Goal: Task Accomplishment & Management: Use online tool/utility

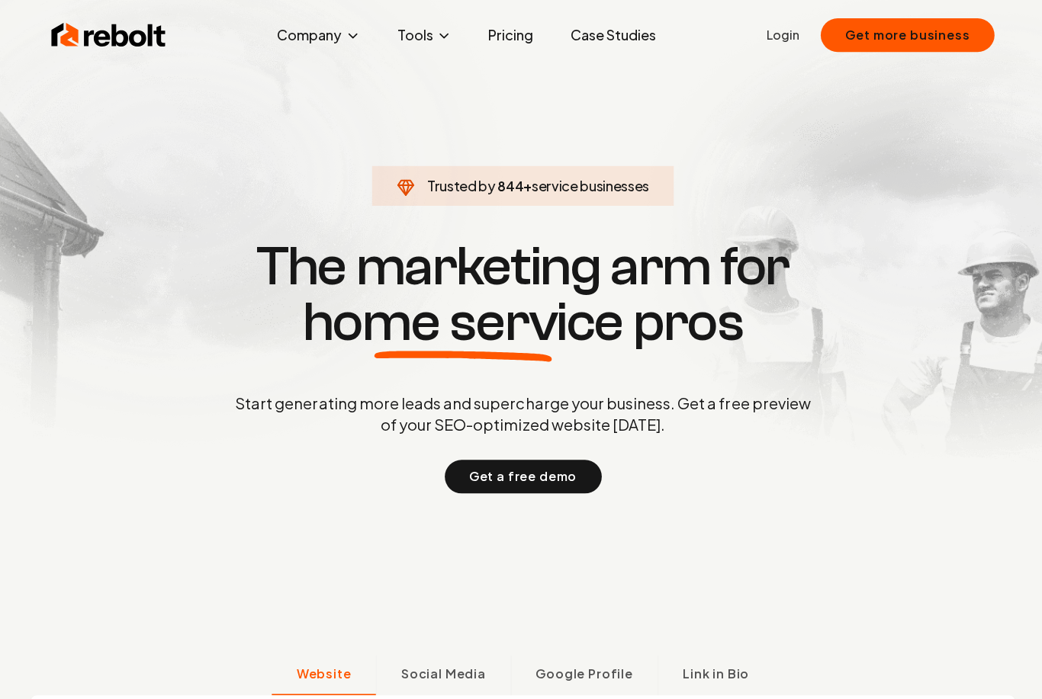
click at [785, 42] on link "Login" at bounding box center [779, 35] width 33 height 18
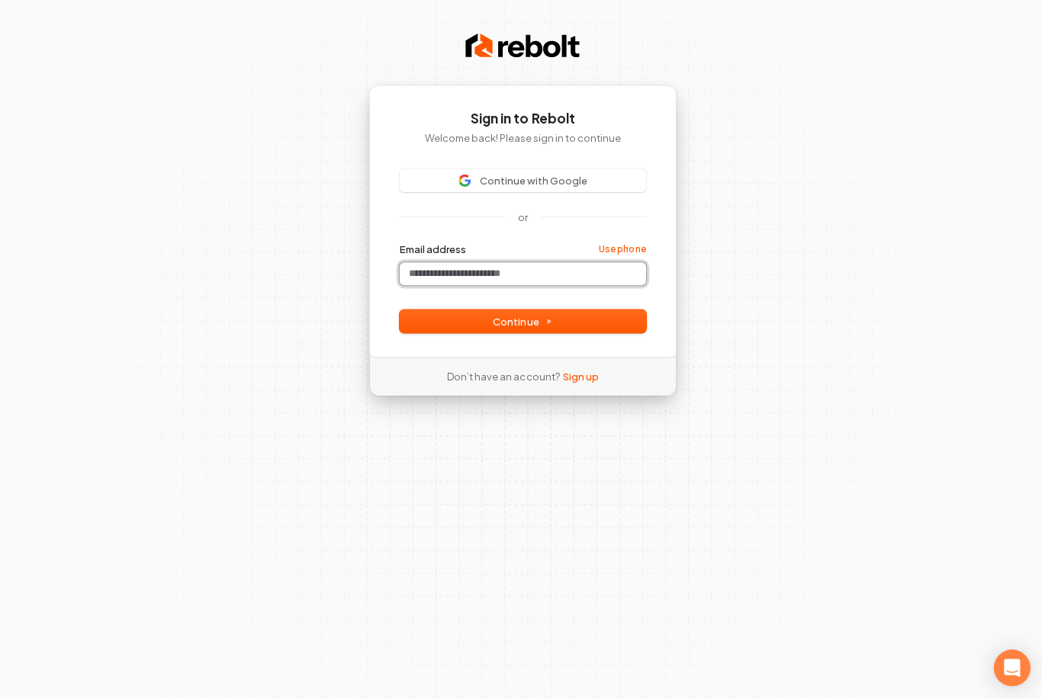
click at [518, 275] on input "Email address" at bounding box center [521, 273] width 246 height 23
click at [561, 319] on button "Continue" at bounding box center [521, 320] width 246 height 23
type input "**********"
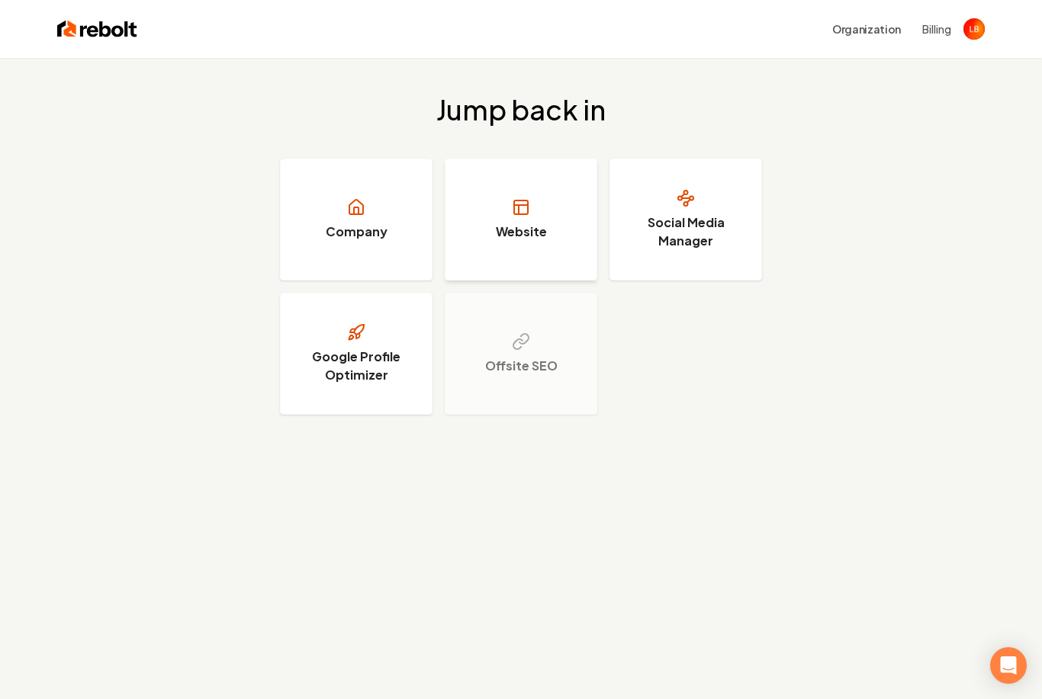
click at [531, 219] on link "Website" at bounding box center [521, 220] width 153 height 122
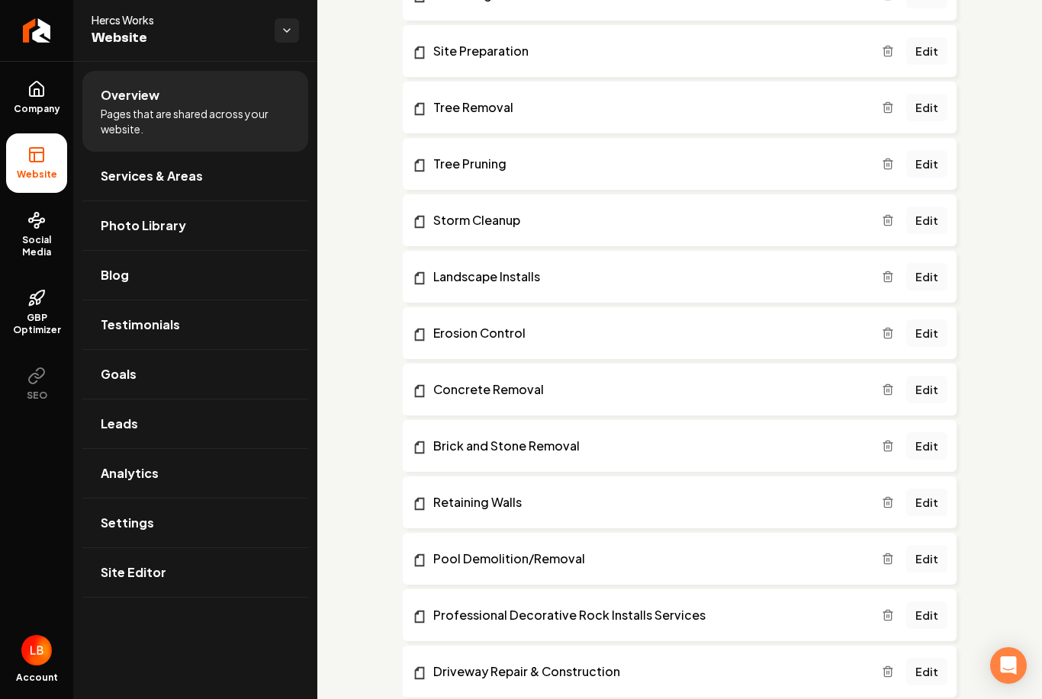
scroll to position [948, 0]
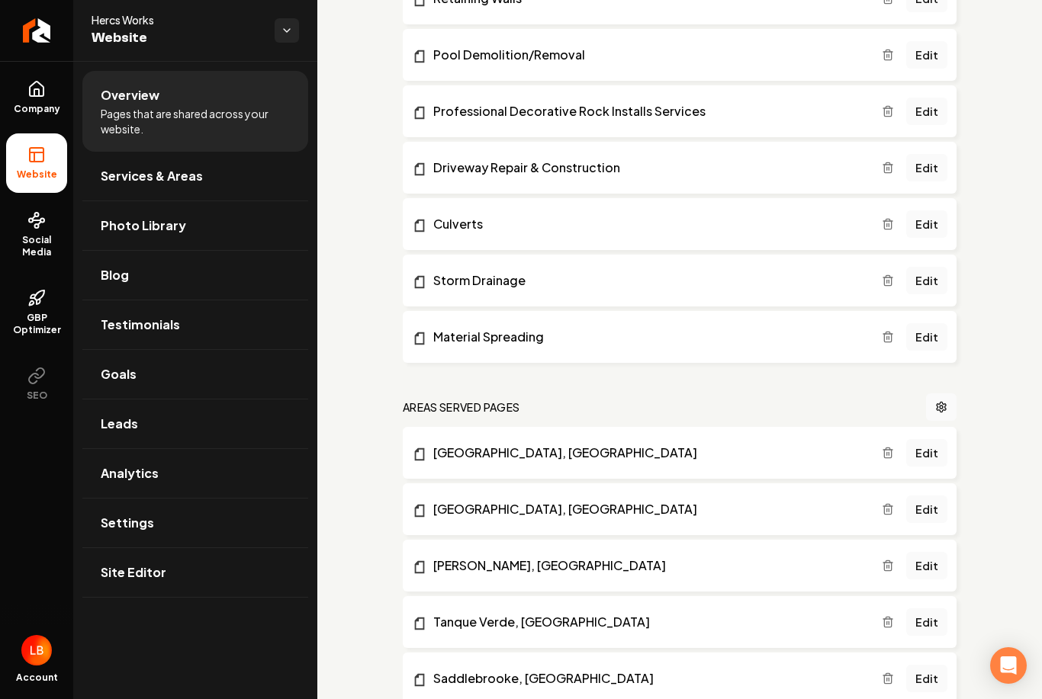
click at [6, 556] on div "Company Website Social Media GBP Optimizer SEO" at bounding box center [36, 345] width 73 height 568
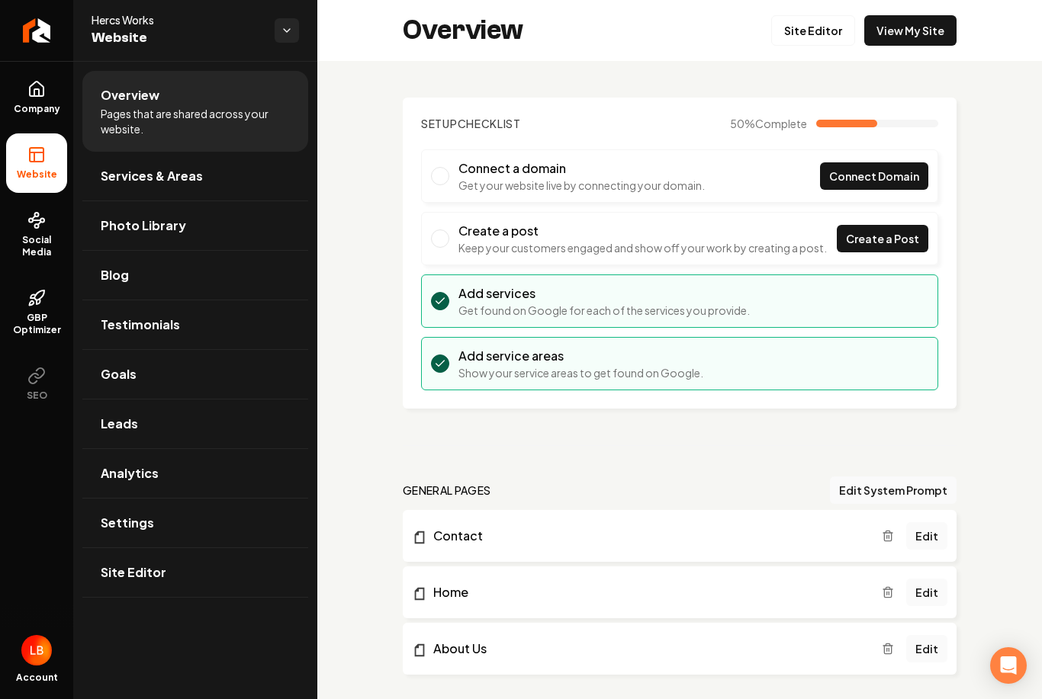
scroll to position [0, 0]
